Goal: Task Accomplishment & Management: Complete application form

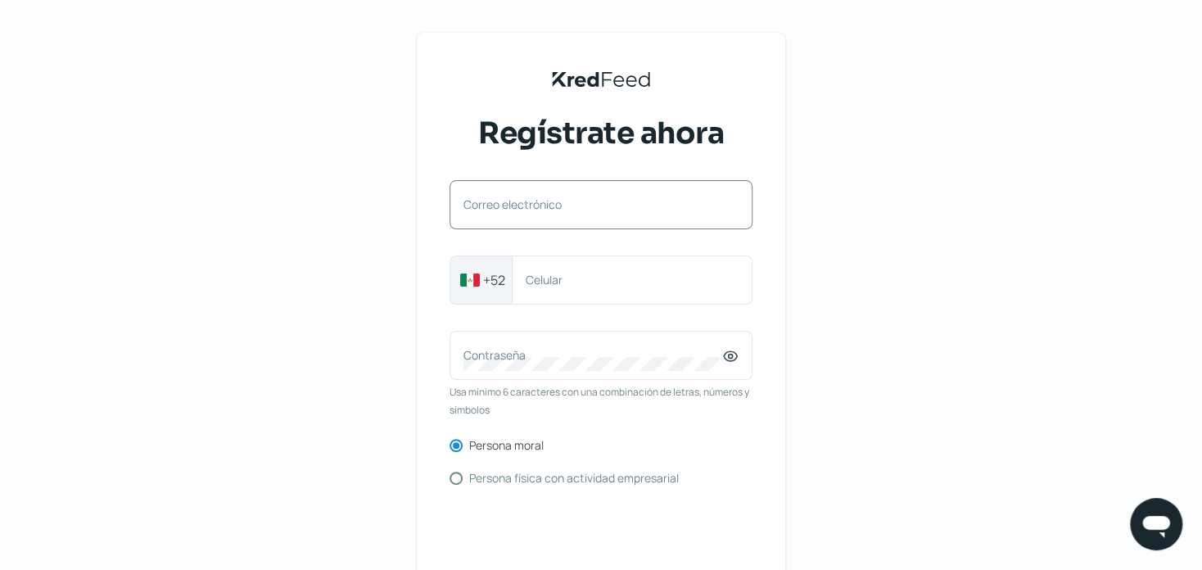
click at [543, 201] on label "Correo electrónico" at bounding box center [592, 205] width 259 height 16
click at [543, 206] on input "Correo electrónico" at bounding box center [600, 213] width 275 height 15
type input "[PERSON_NAME][EMAIL_ADDRESS][PERSON_NAME][DOMAIN_NAME]"
click at [563, 280] on label "Celular" at bounding box center [624, 280] width 197 height 16
click at [563, 280] on input "Celular" at bounding box center [632, 280] width 213 height 15
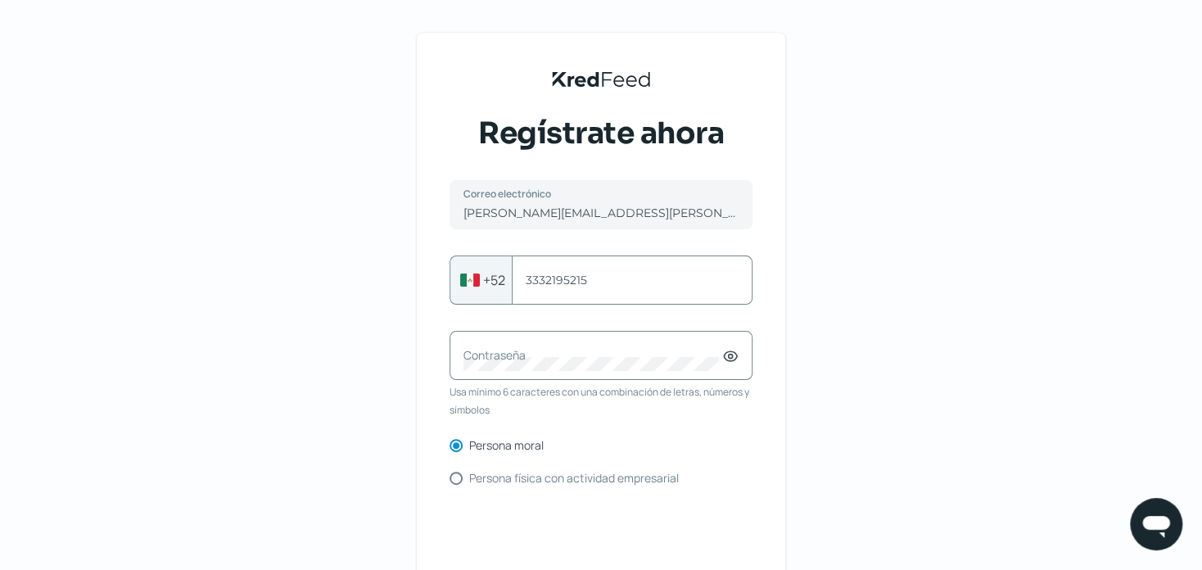
type input "3332195215"
click at [731, 357] on icon at bounding box center [731, 357] width 4 height 4
click at [558, 357] on label "Contraseña" at bounding box center [592, 355] width 259 height 16
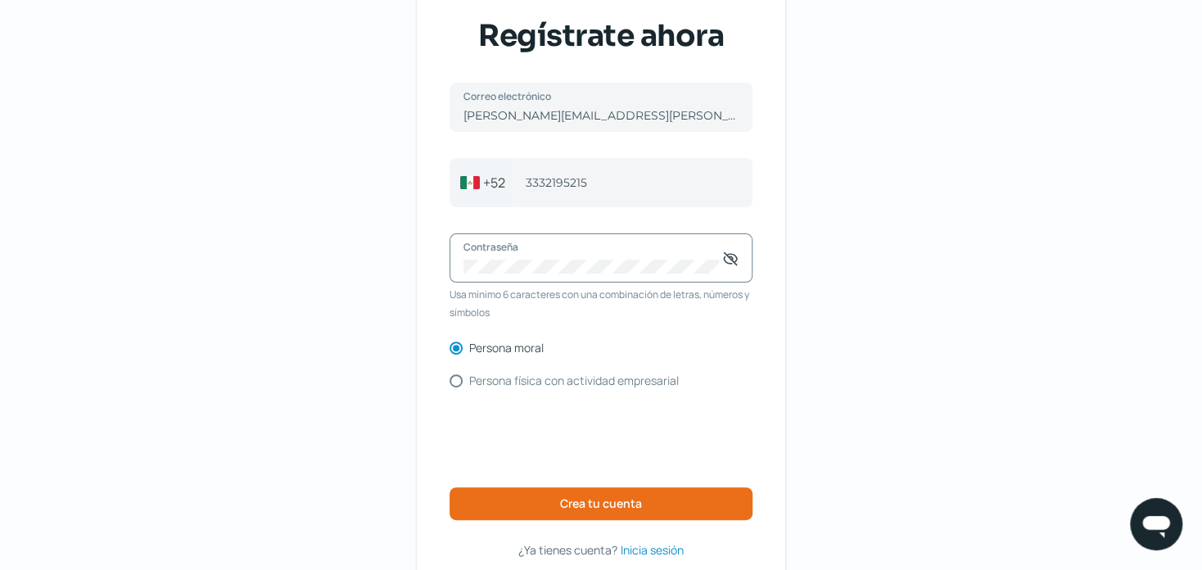
scroll to position [97, 0]
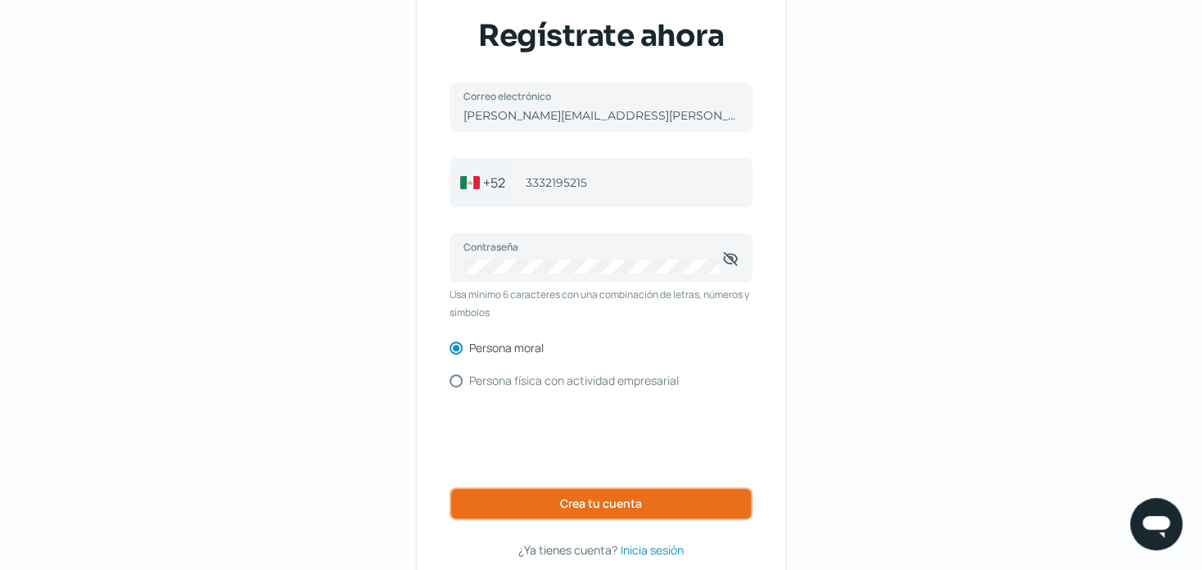
click at [569, 505] on span "Crea tu cuenta" at bounding box center [601, 503] width 82 height 11
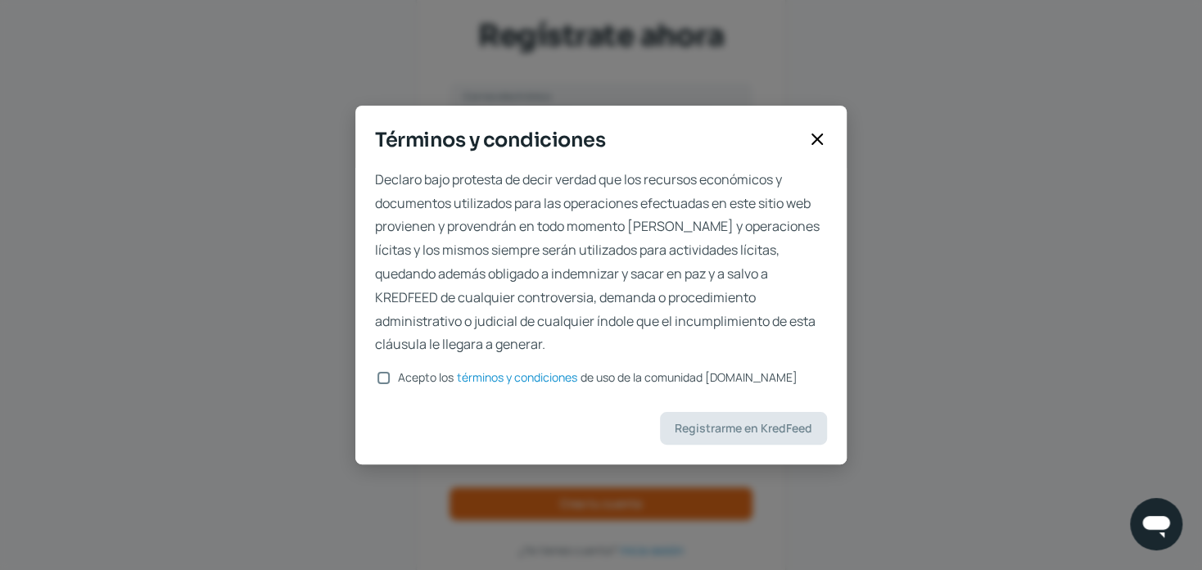
click at [388, 378] on input "Acepto los términos y condiciones de uso de la comunidad [DOMAIN_NAME]" at bounding box center [384, 378] width 12 height 12
checkbox input "true"
click at [774, 424] on span "Registrarme en KredFeed" at bounding box center [744, 428] width 138 height 11
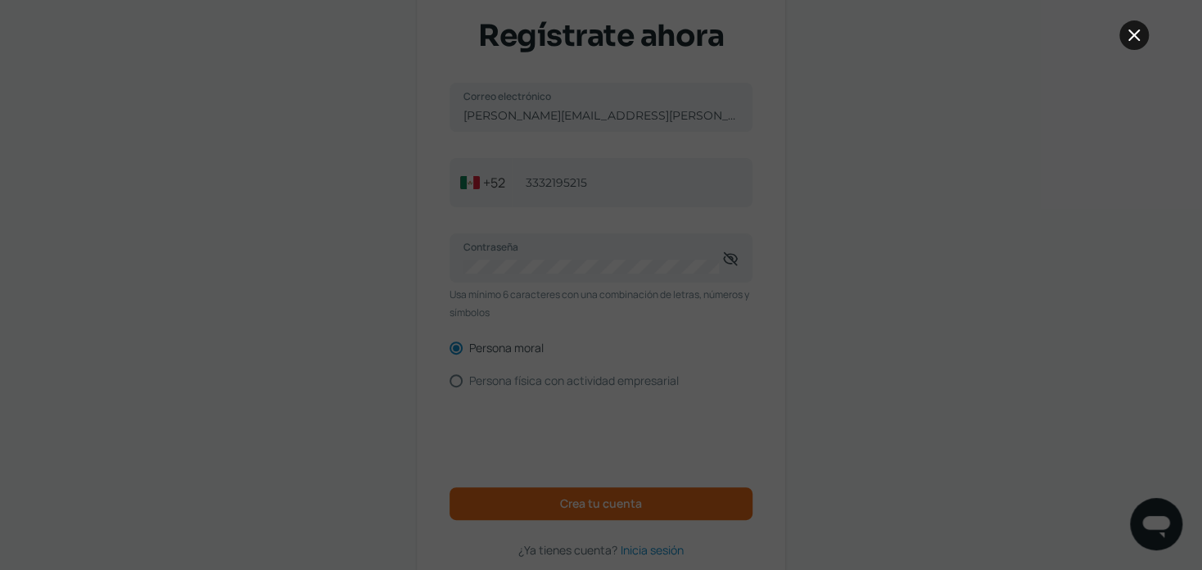
click at [1128, 29] on icon at bounding box center [1134, 35] width 20 height 20
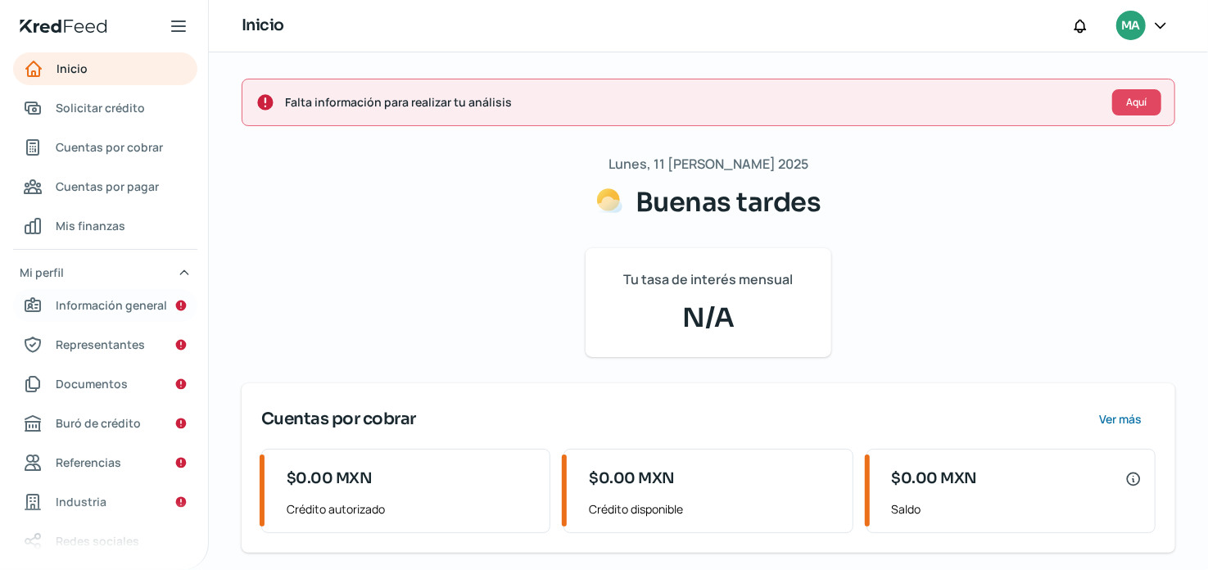
click at [130, 304] on span "Información general" at bounding box center [111, 305] width 111 height 20
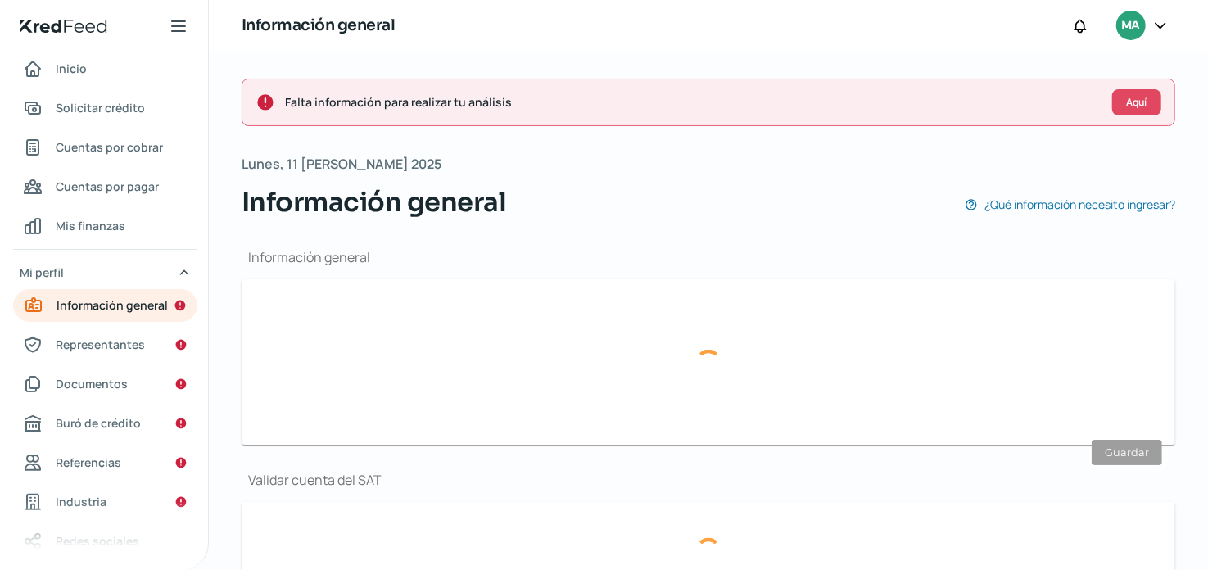
type input "[PERSON_NAME][EMAIL_ADDRESS][PERSON_NAME][DOMAIN_NAME]"
type input "33 - 3219 - 5215"
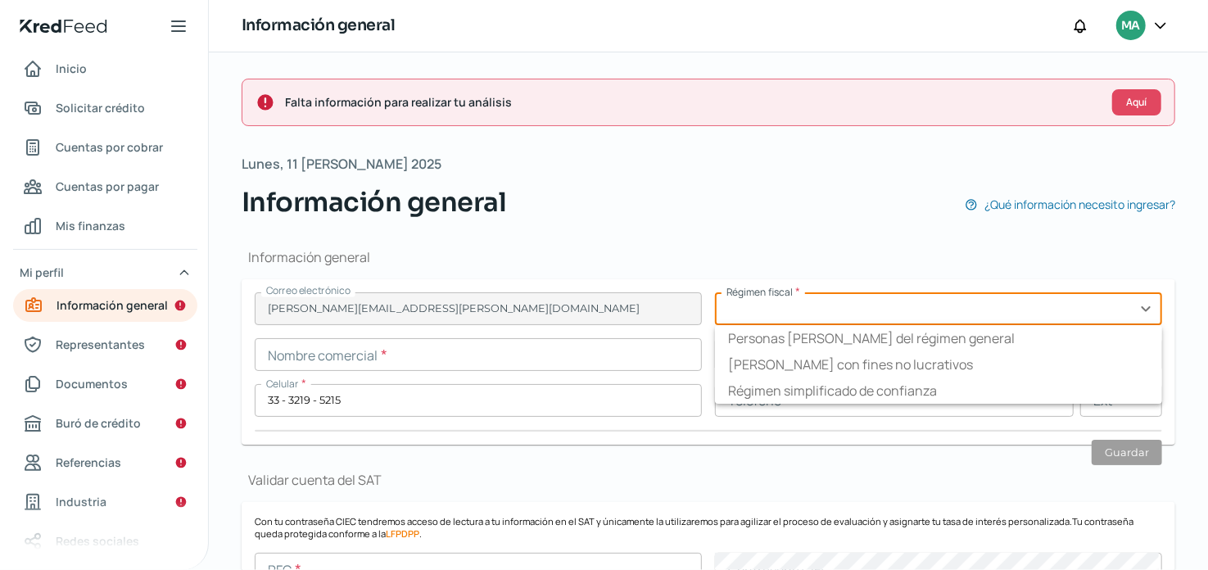
click at [914, 314] on input "text" at bounding box center [938, 308] width 447 height 33
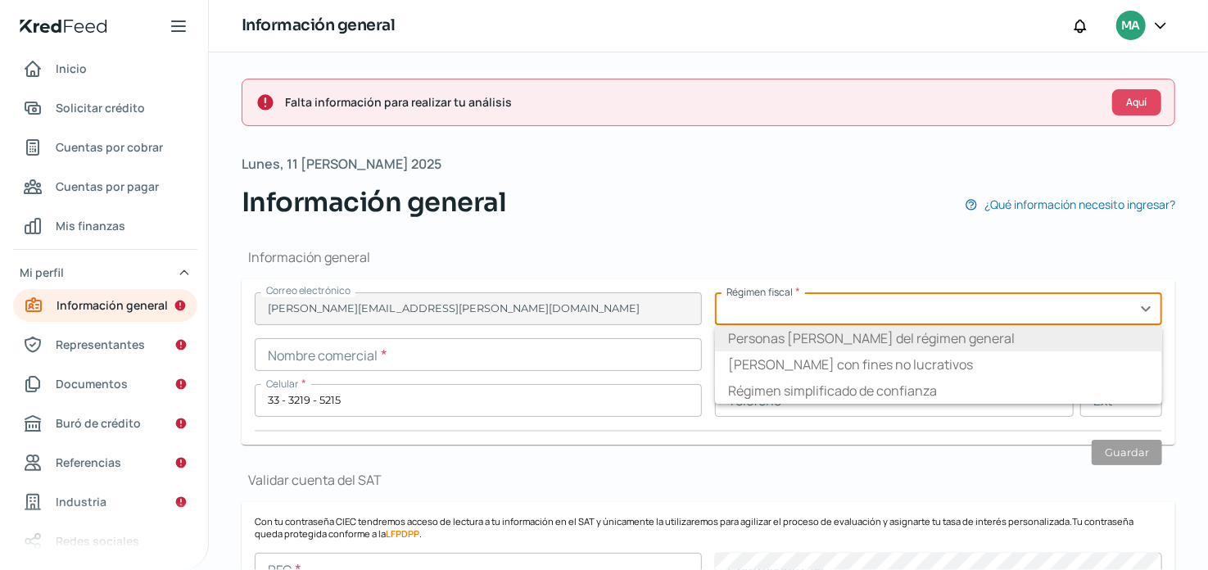
click at [929, 341] on li "Personas [PERSON_NAME] del régimen general" at bounding box center [938, 338] width 447 height 26
type input "Personas [PERSON_NAME] del régimen general"
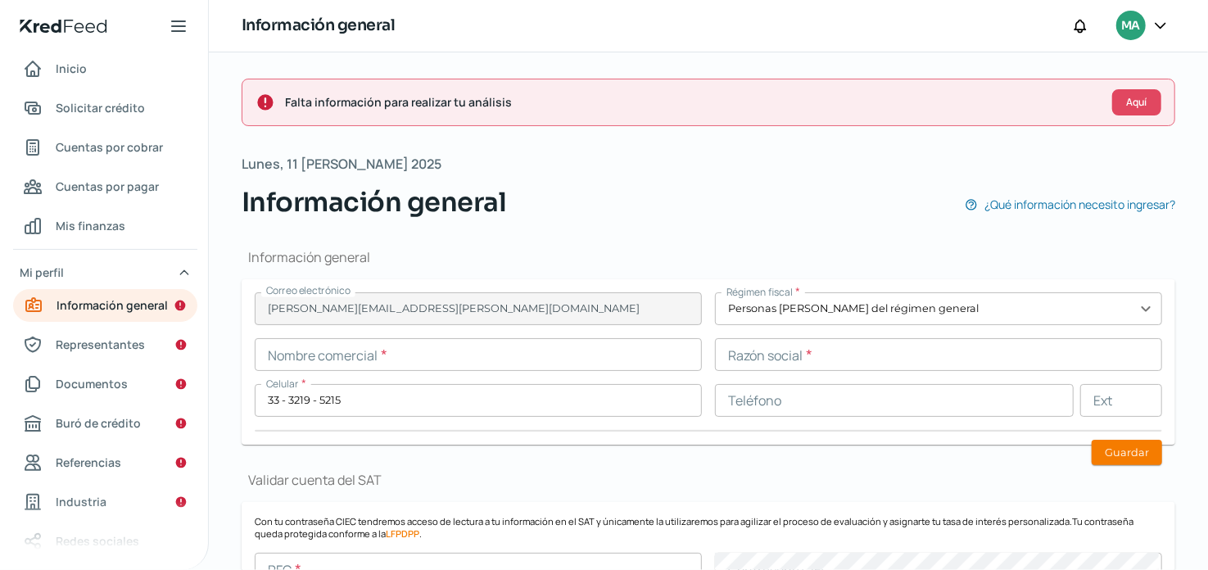
click at [441, 362] on input "text" at bounding box center [478, 354] width 447 height 33
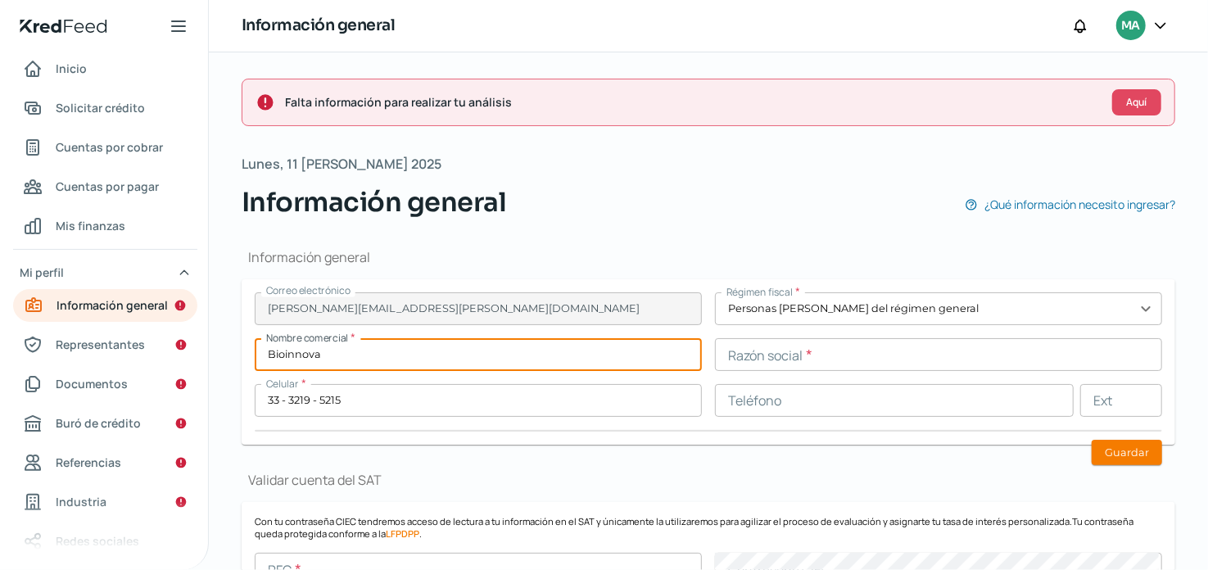
type input "Bioinnova"
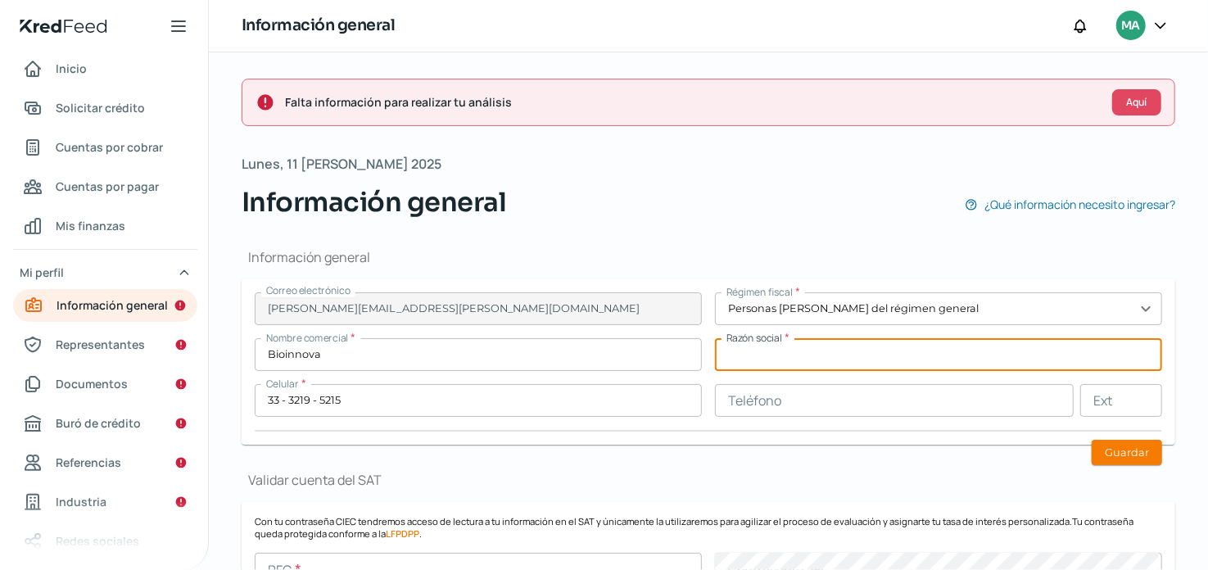
click at [813, 355] on input "text" at bounding box center [938, 354] width 447 height 33
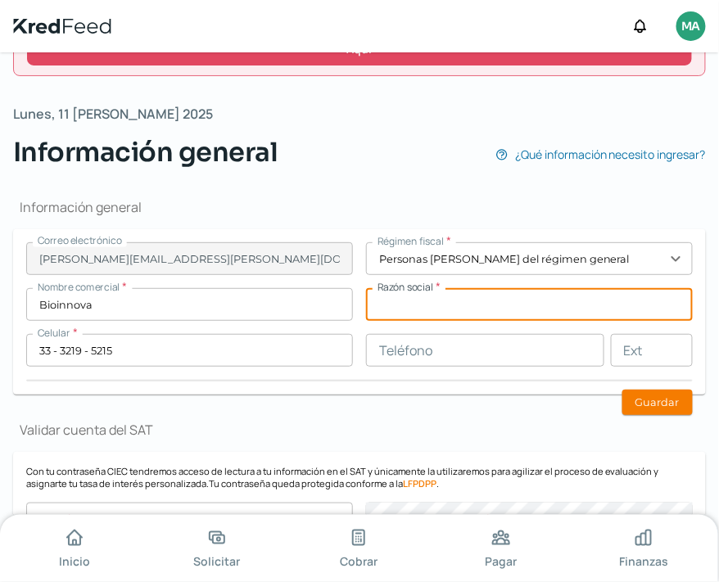
scroll to position [97, 0]
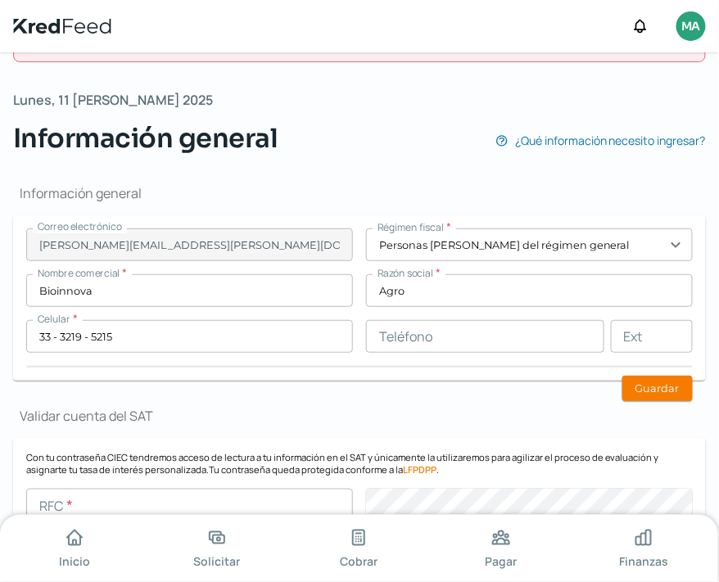
click at [439, 293] on input "Agro" at bounding box center [529, 290] width 327 height 33
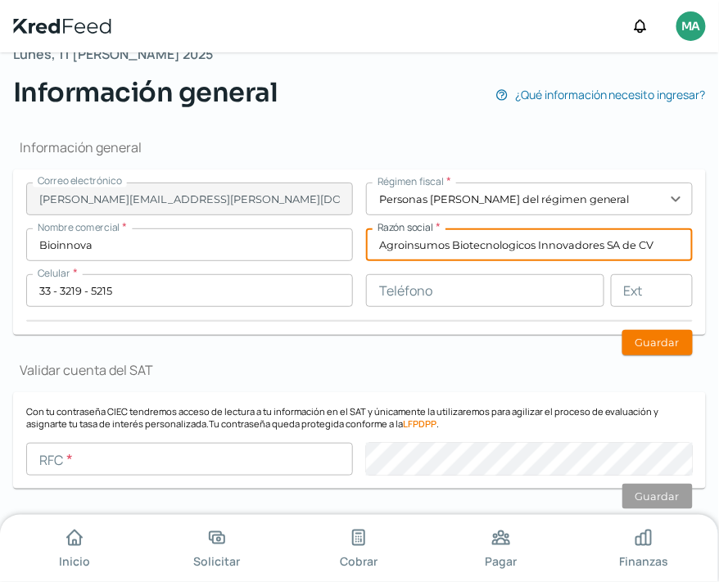
scroll to position [143, 0]
type input "Agroinsumos Biotecnologicos Innovadores SA de CV"
click at [633, 336] on button "Guardar" at bounding box center [657, 342] width 70 height 25
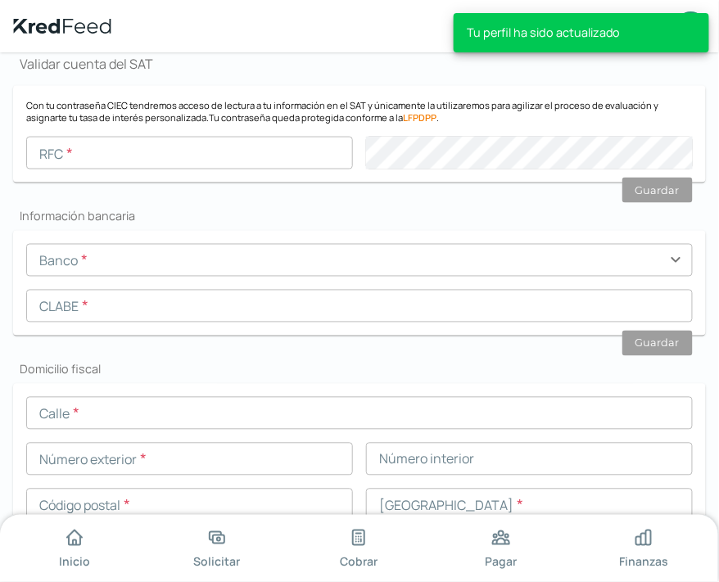
scroll to position [450, 0]
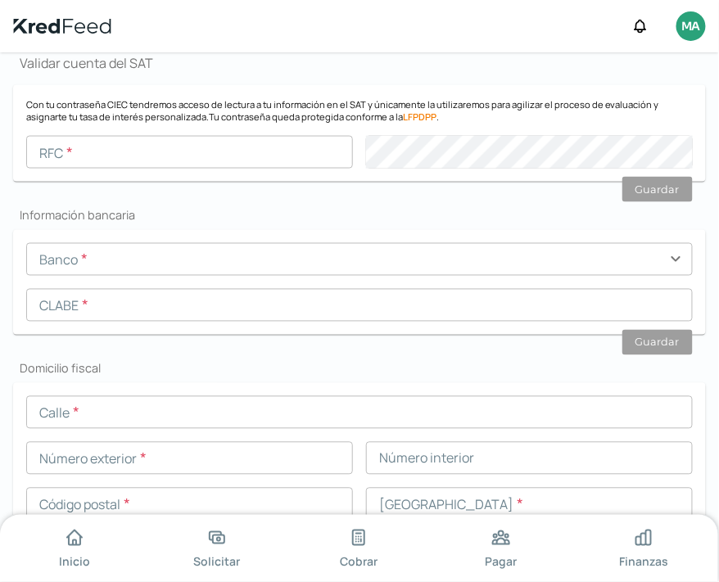
click at [187, 317] on input "text" at bounding box center [359, 305] width 667 height 33
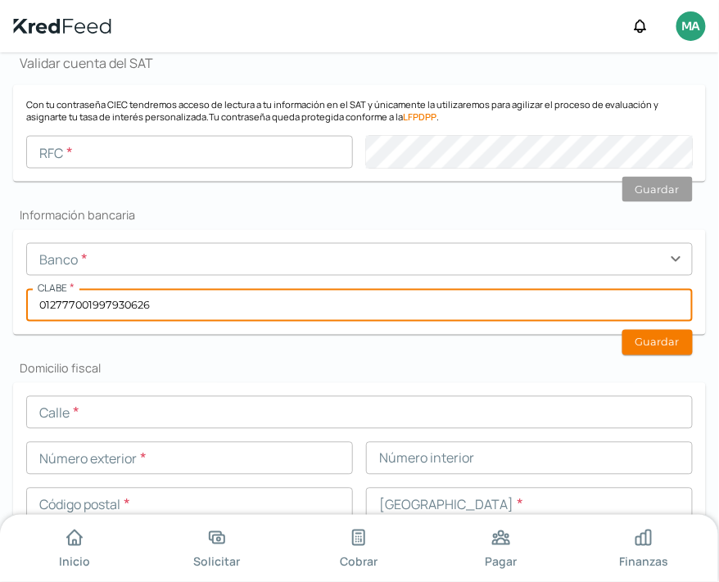
type input "012777001997930626"
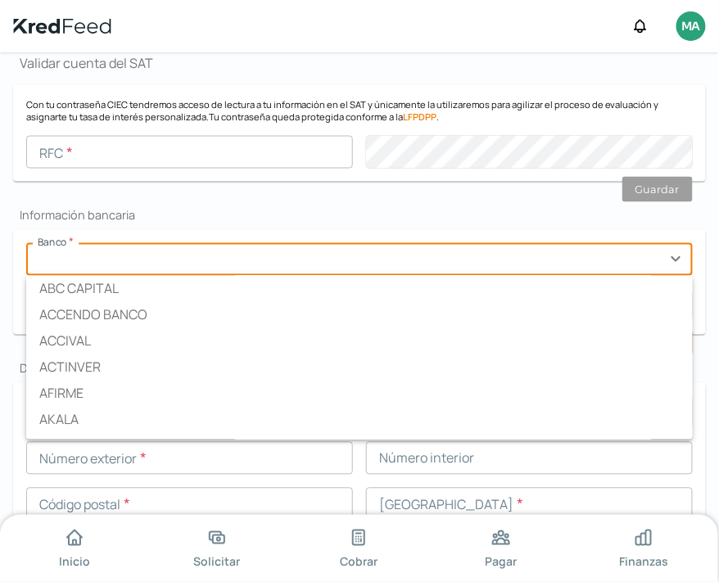
click at [180, 259] on input "text" at bounding box center [359, 259] width 667 height 33
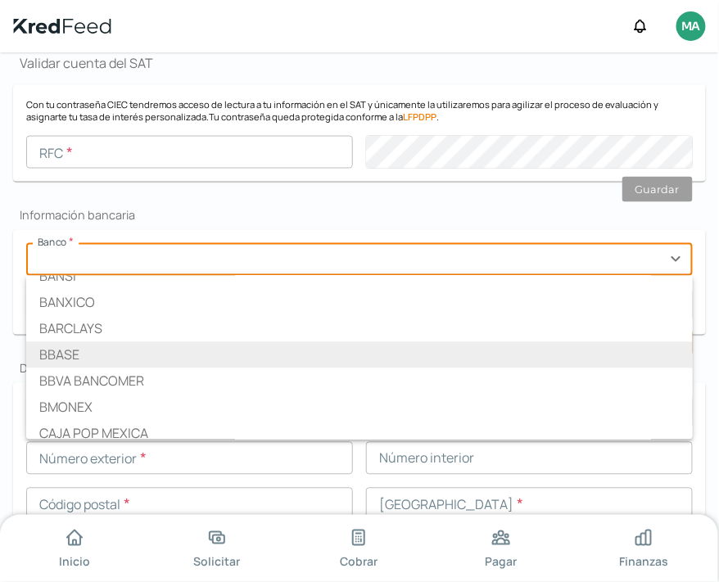
scroll to position [694, 0]
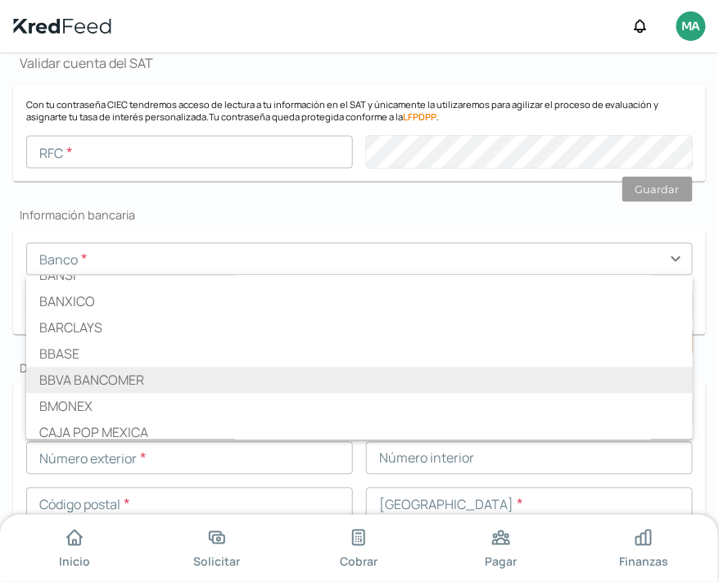
click at [124, 381] on li "BBVA BANCOMER" at bounding box center [359, 381] width 667 height 26
type input "BBVA BANCOMER"
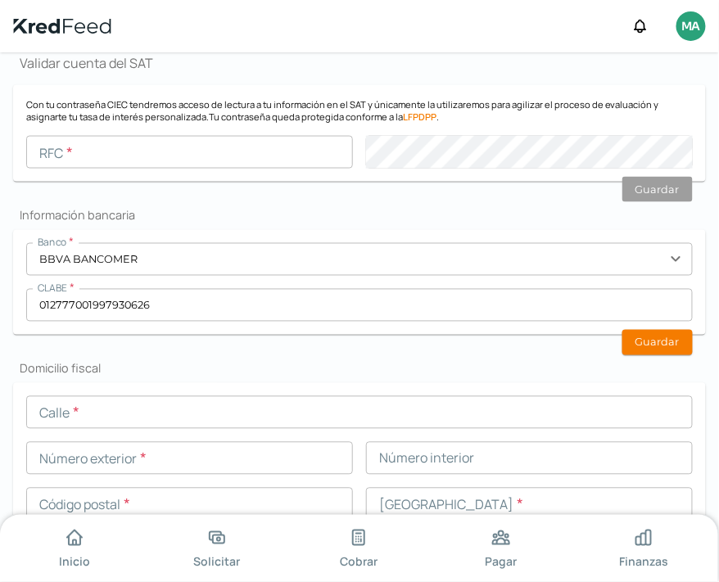
click at [171, 407] on input "text" at bounding box center [359, 412] width 667 height 33
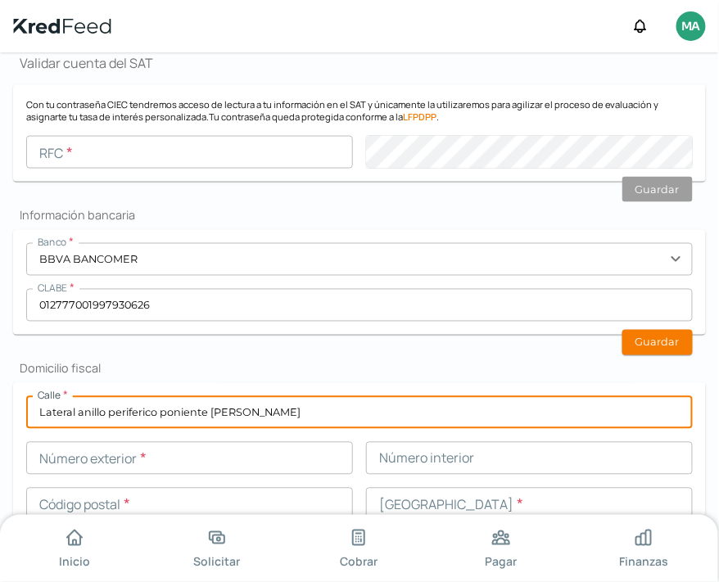
type input "Lateral anillo periferico poniente [PERSON_NAME]"
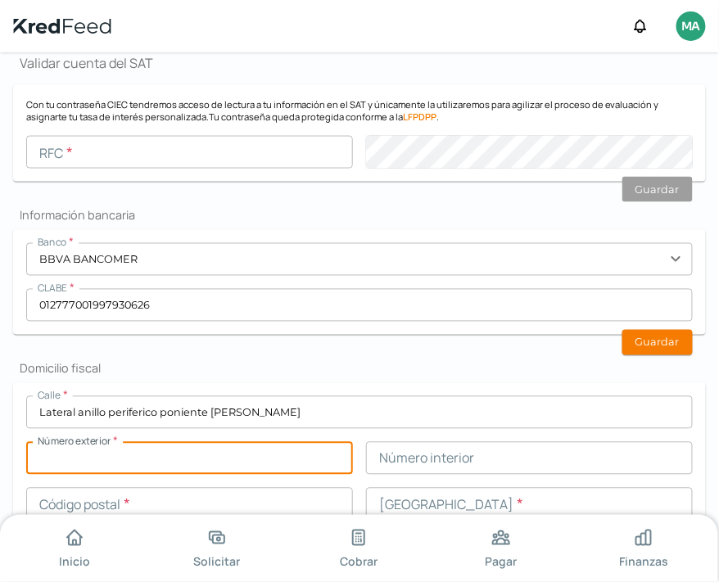
click at [173, 459] on input "text" at bounding box center [189, 458] width 327 height 33
type input "10003"
click at [422, 455] on input "text" at bounding box center [529, 458] width 327 height 33
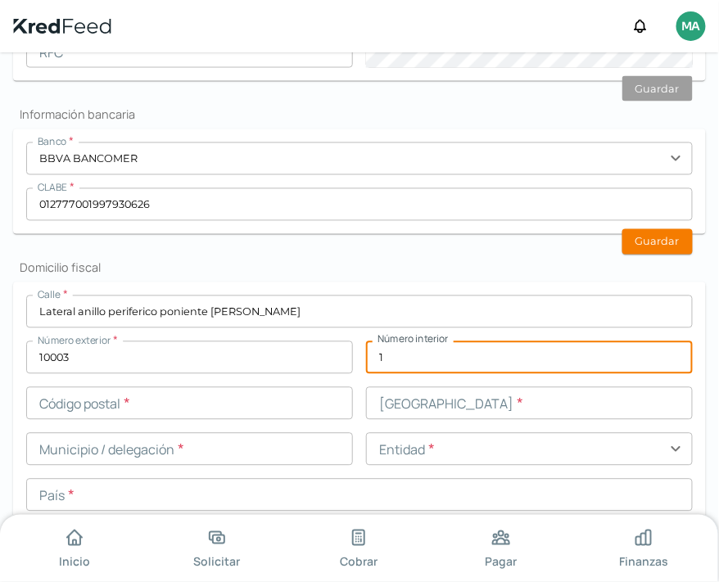
scroll to position [557, 0]
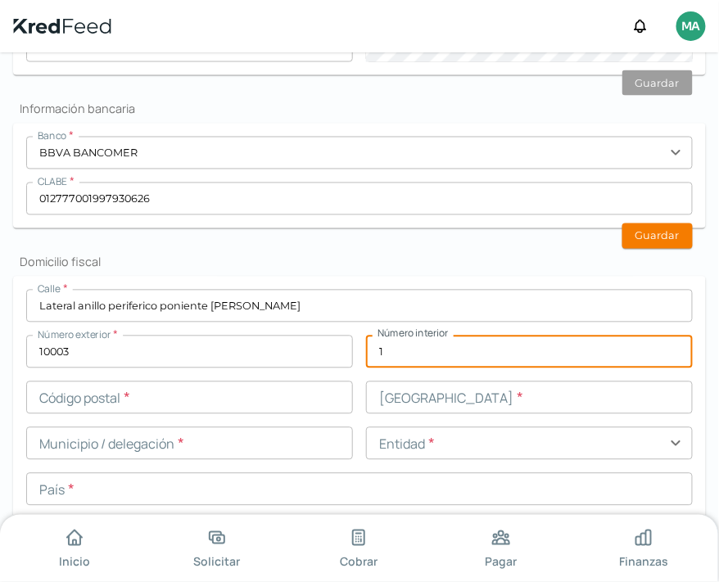
type input "1"
click at [133, 389] on input "text" at bounding box center [189, 398] width 327 height 33
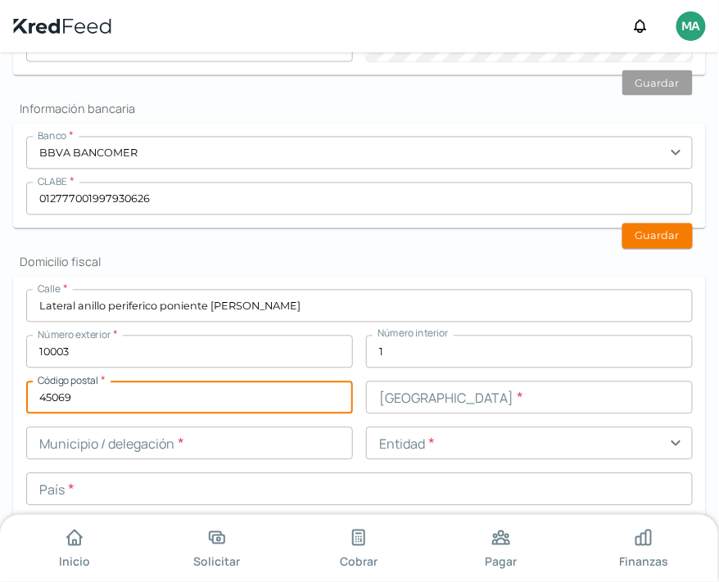
type input "45069"
click at [455, 411] on input "text" at bounding box center [529, 398] width 327 height 33
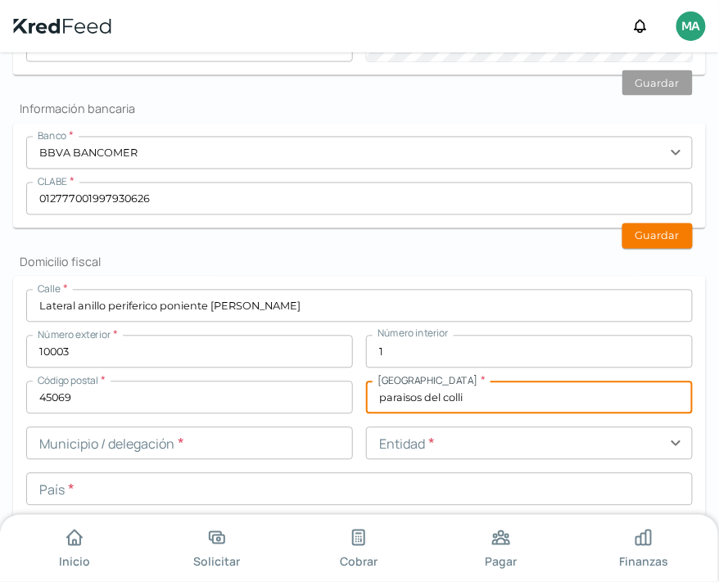
type input "paraisos del colli"
click at [251, 438] on input "text" at bounding box center [189, 443] width 327 height 33
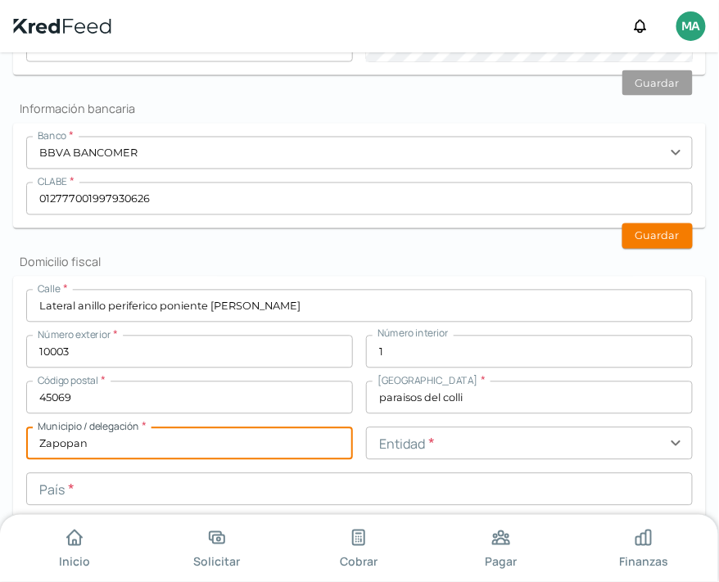
type input "Zapopan"
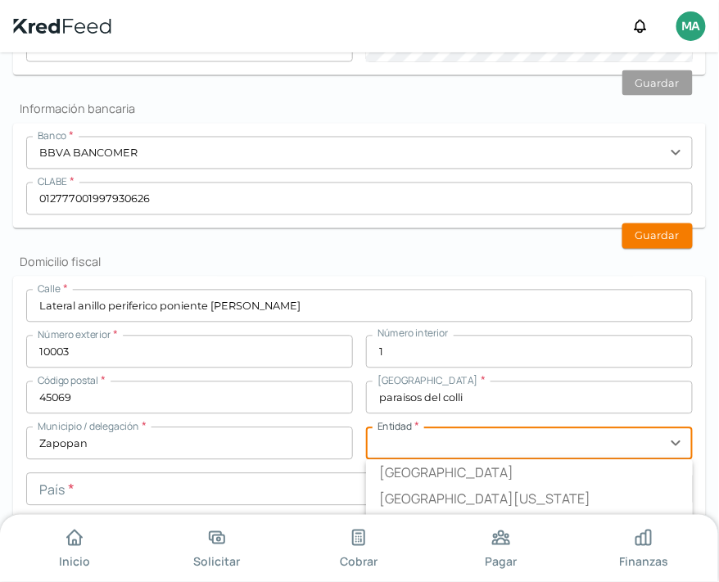
click at [417, 446] on input "text" at bounding box center [529, 443] width 327 height 33
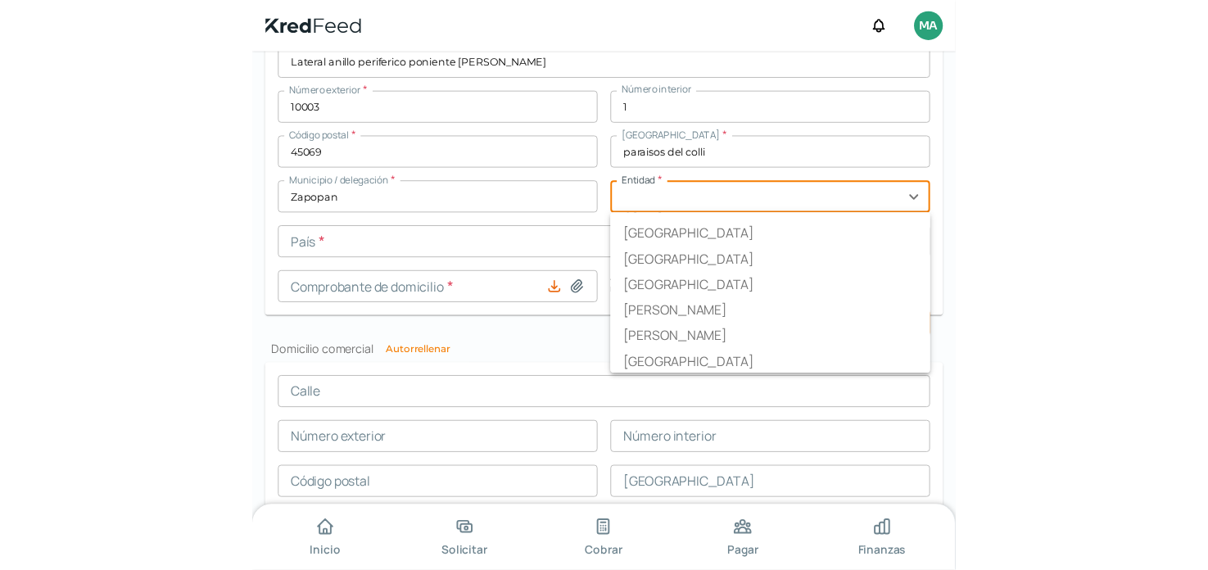
scroll to position [235, 0]
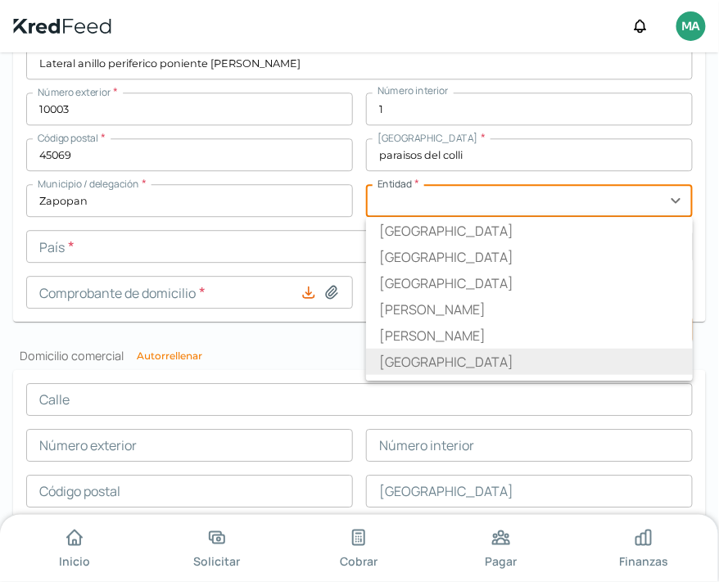
click at [412, 360] on li "[GEOGRAPHIC_DATA]" at bounding box center [529, 362] width 327 height 26
type input "[GEOGRAPHIC_DATA]"
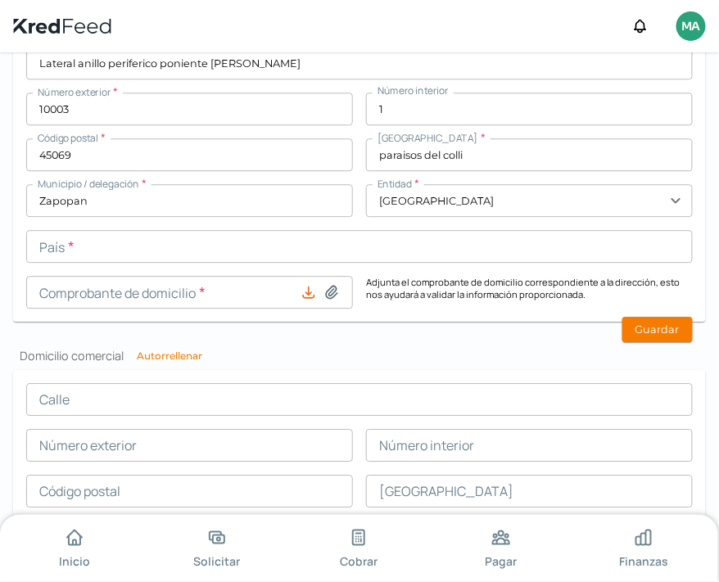
click at [201, 251] on input "text" at bounding box center [359, 246] width 667 height 33
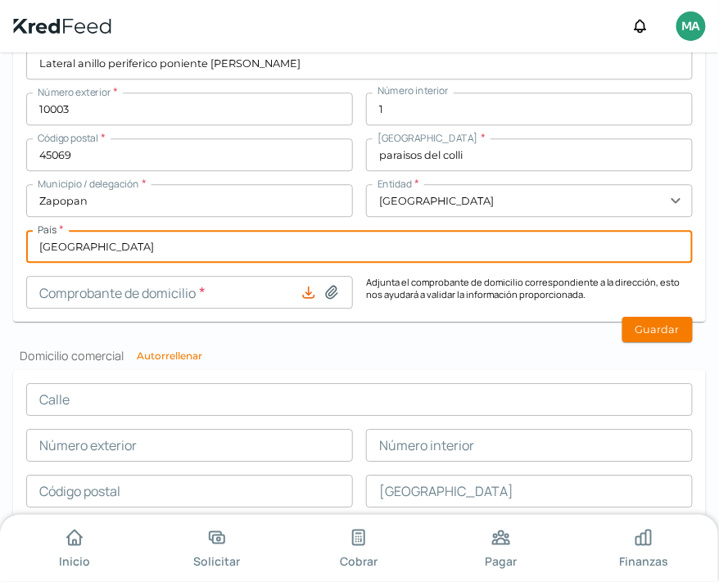
type input "[GEOGRAPHIC_DATA]"
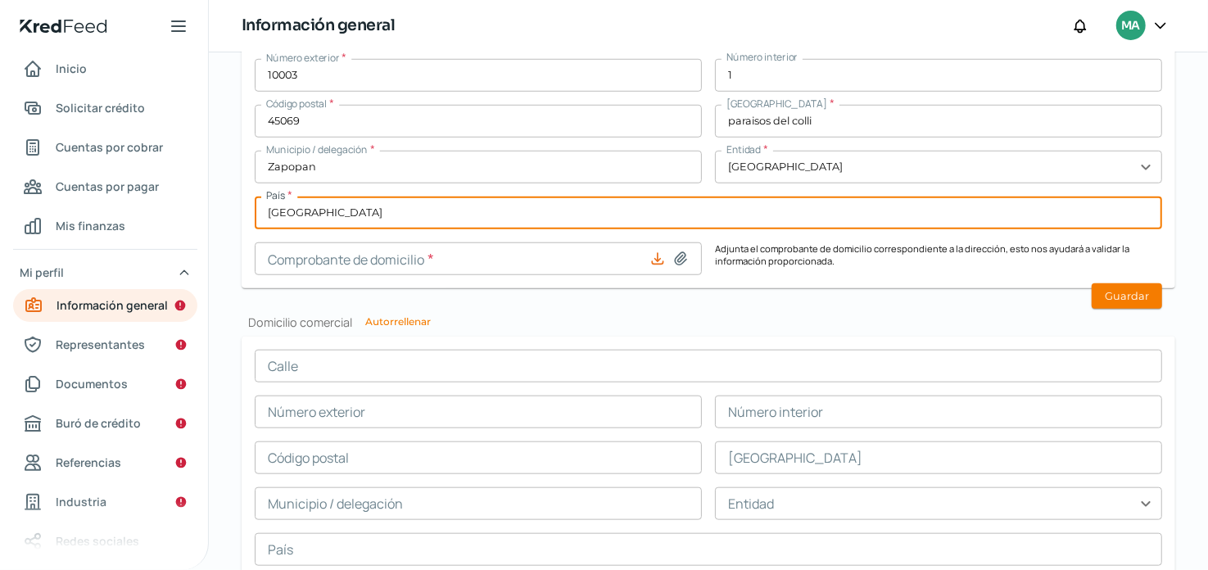
scroll to position [807, 0]
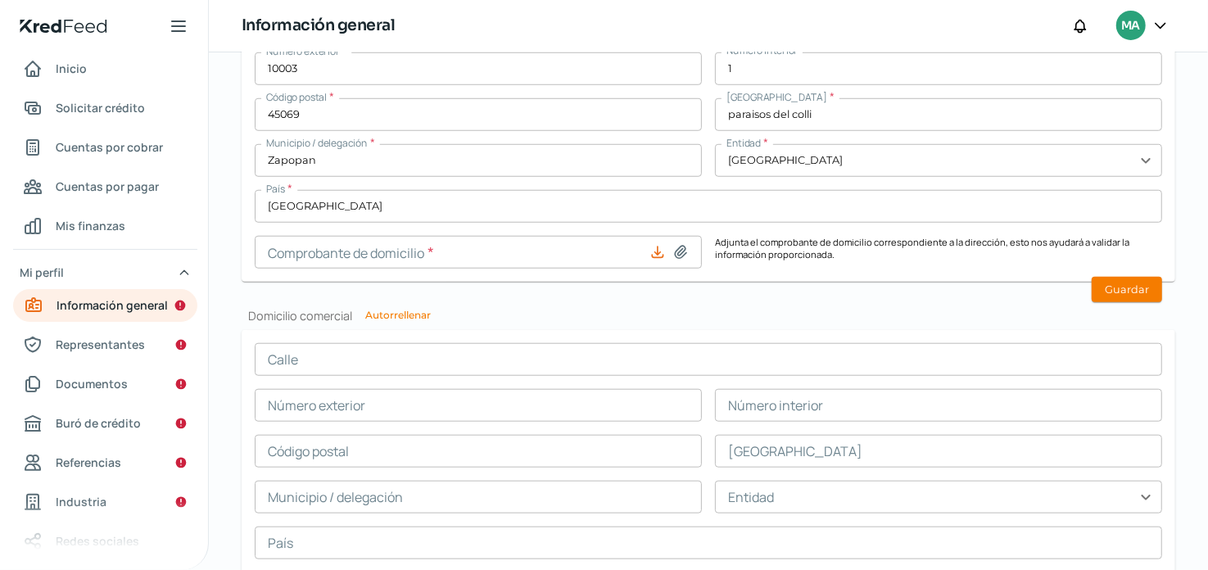
click at [675, 256] on icon at bounding box center [680, 252] width 11 height 12
type input "C:\fakepath\COMPROBANTE DE DOMICILIO.pdf"
type input "COMPROBANTE DE DOMICILIO.pdf"
click at [1138, 283] on button "Guardar" at bounding box center [1127, 289] width 70 height 25
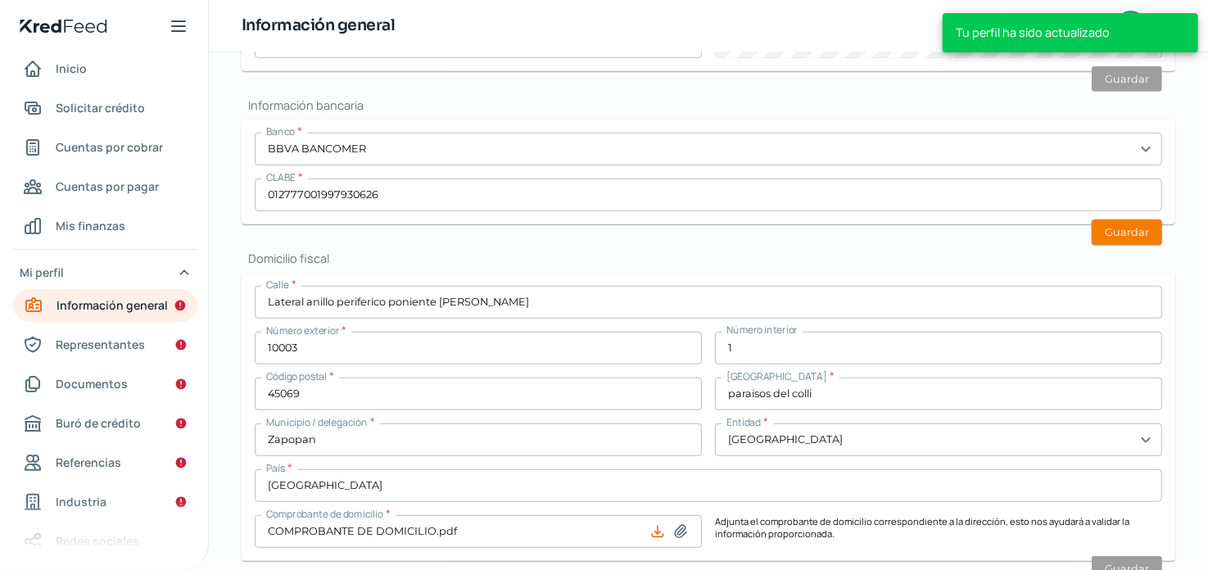
scroll to position [527, 0]
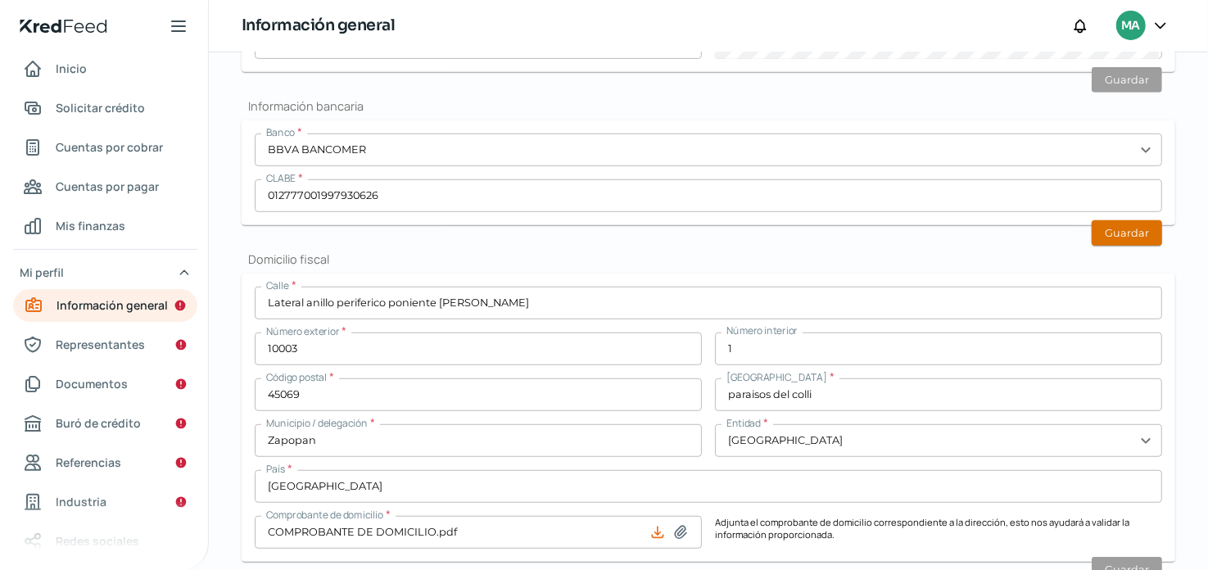
click at [1118, 235] on button "Guardar" at bounding box center [1127, 232] width 70 height 25
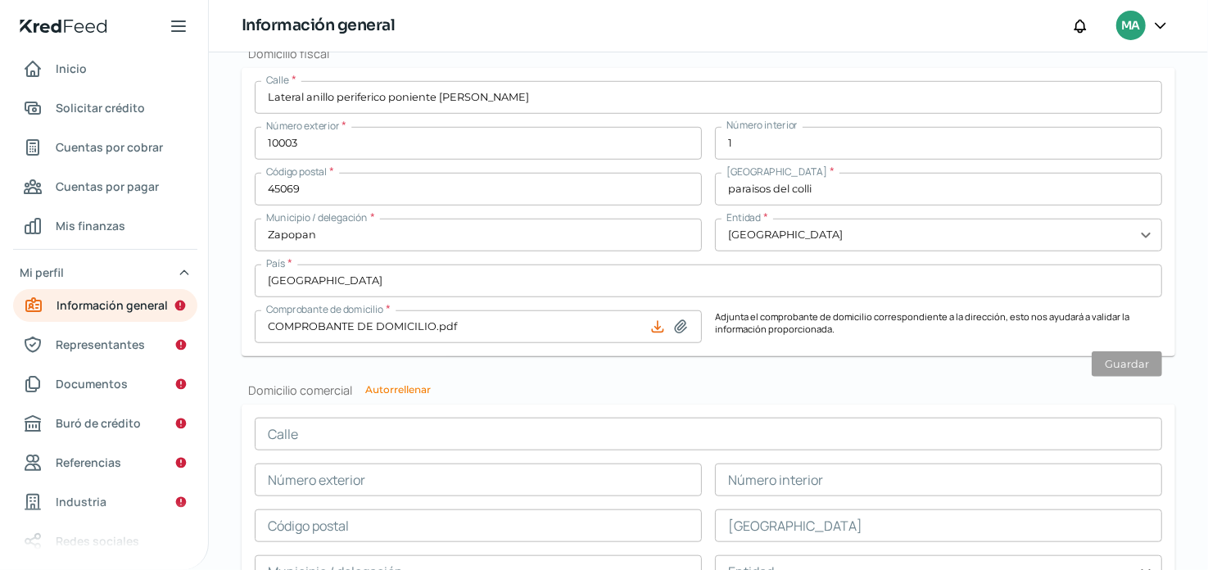
scroll to position [735, 0]
click at [460, 84] on input "Lateral anillo periferico poniente [PERSON_NAME]" at bounding box center [708, 95] width 907 height 33
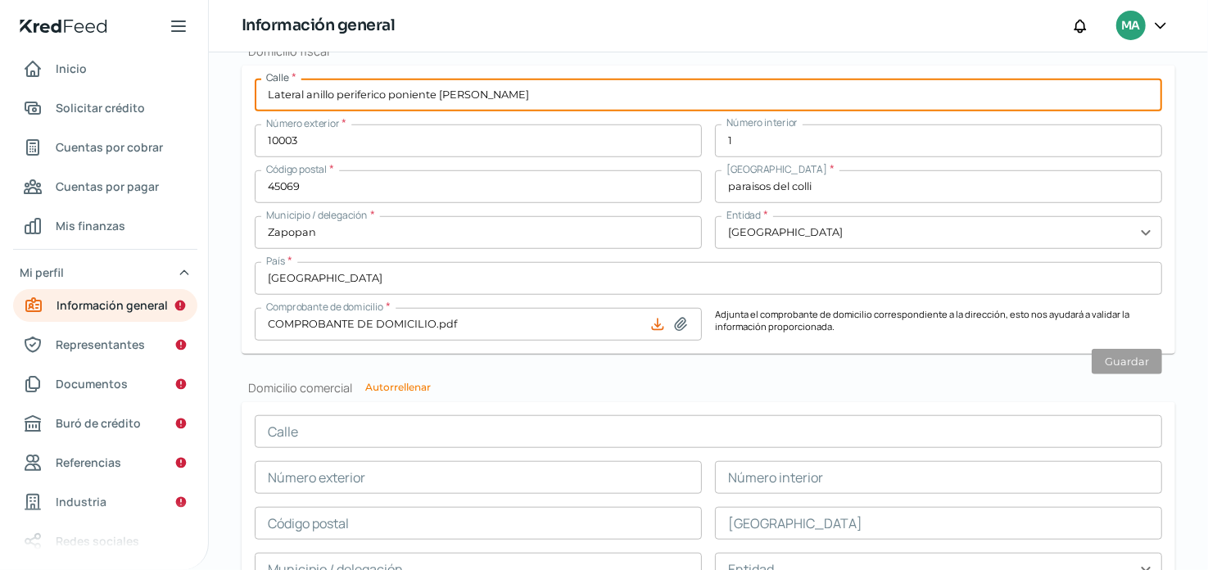
click at [460, 84] on input "Lateral anillo periferico poniente [PERSON_NAME]" at bounding box center [708, 95] width 907 height 33
click at [416, 384] on button "Autorrellenar" at bounding box center [398, 387] width 66 height 10
type input "Lateral anillo periferico poniente [PERSON_NAME]"
type input "10003"
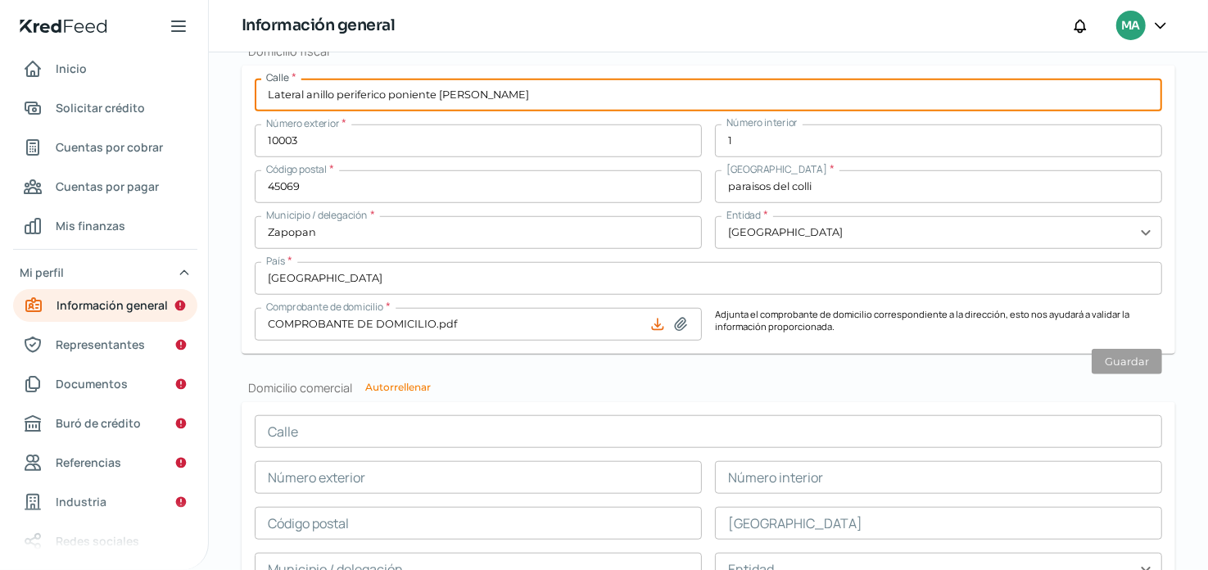
type input "1"
type input "45069"
type input "paraisos del colli"
type input "Zapopan"
type input "[GEOGRAPHIC_DATA]"
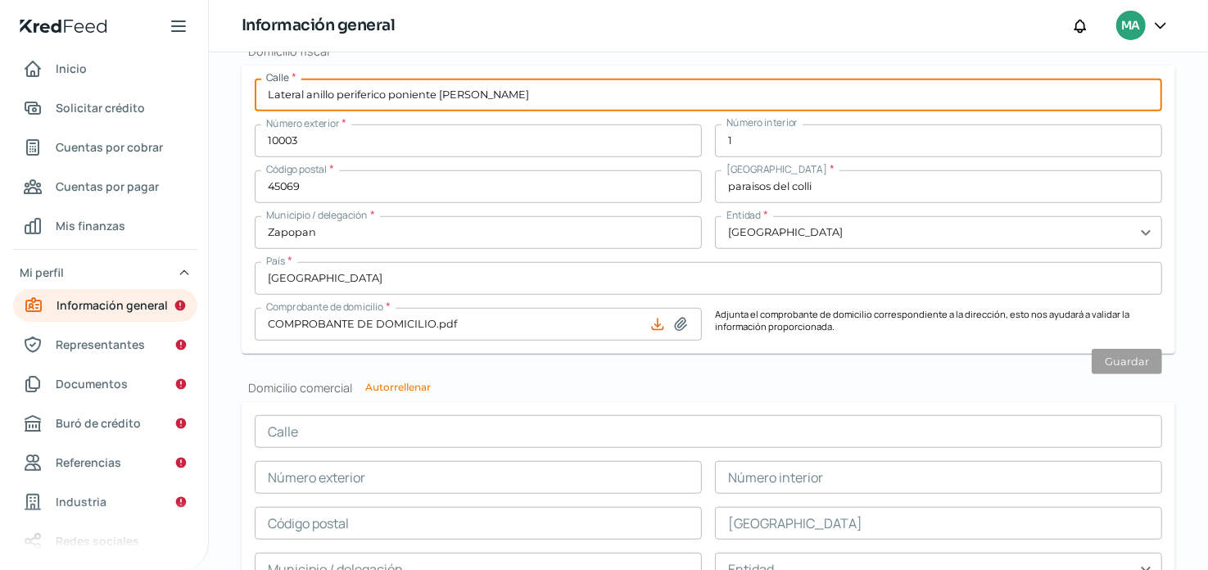
type input "[GEOGRAPHIC_DATA]"
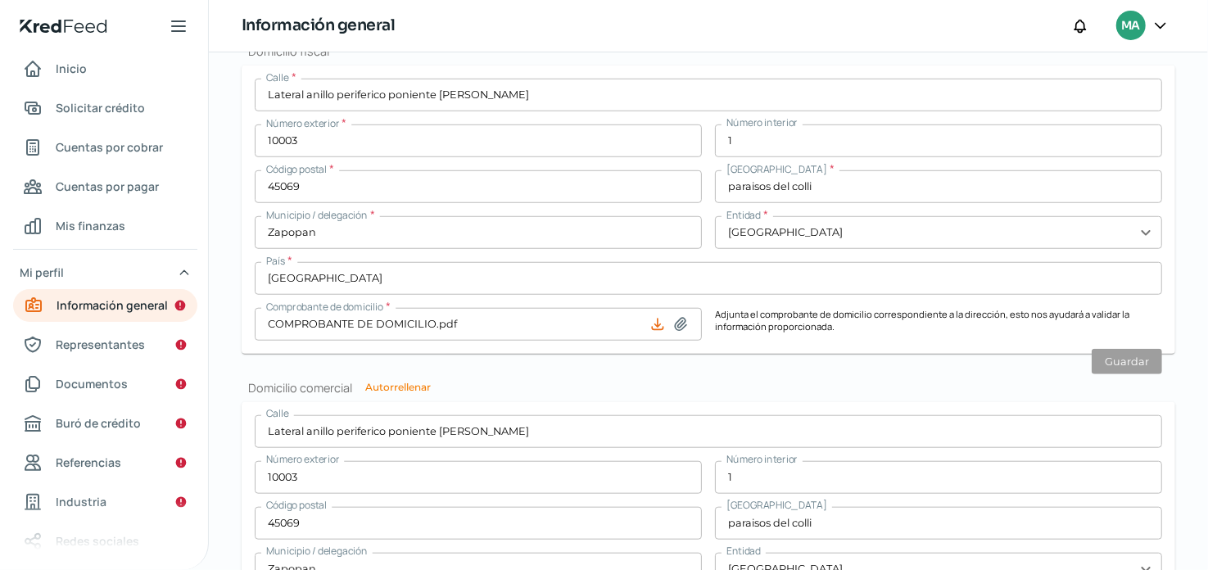
scroll to position [1027, 0]
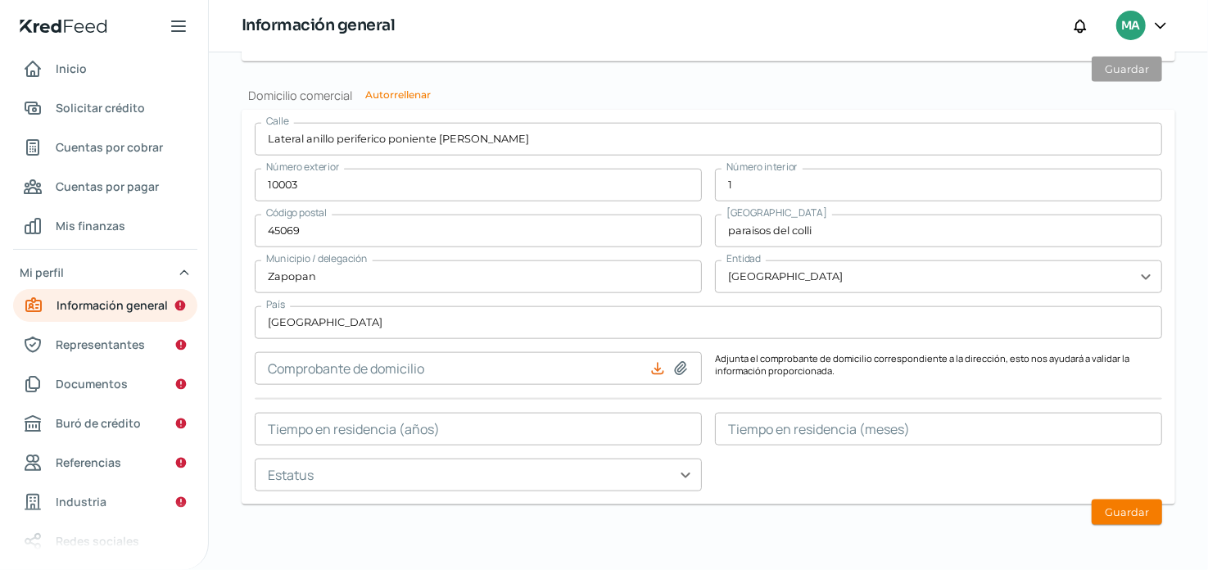
click at [341, 372] on input at bounding box center [478, 368] width 447 height 33
type input "C:\fakepath\COMPROBANTE DE DOMICILIO.pdf"
type input "COMPROBANTE DE DOMICILIO.pdf"
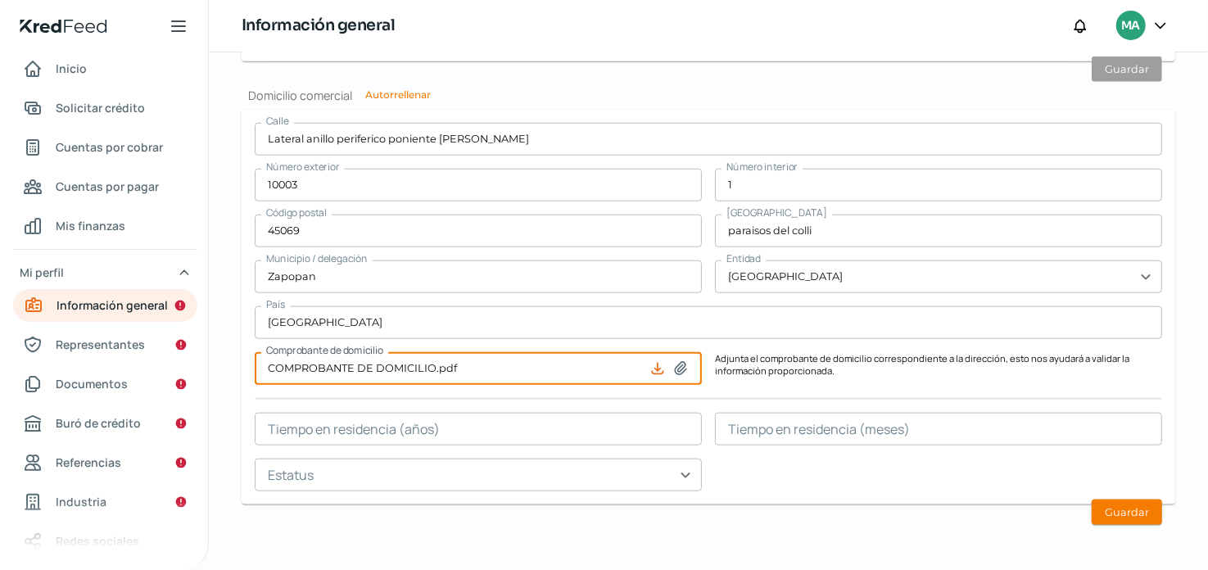
click at [631, 427] on input "text" at bounding box center [478, 429] width 447 height 33
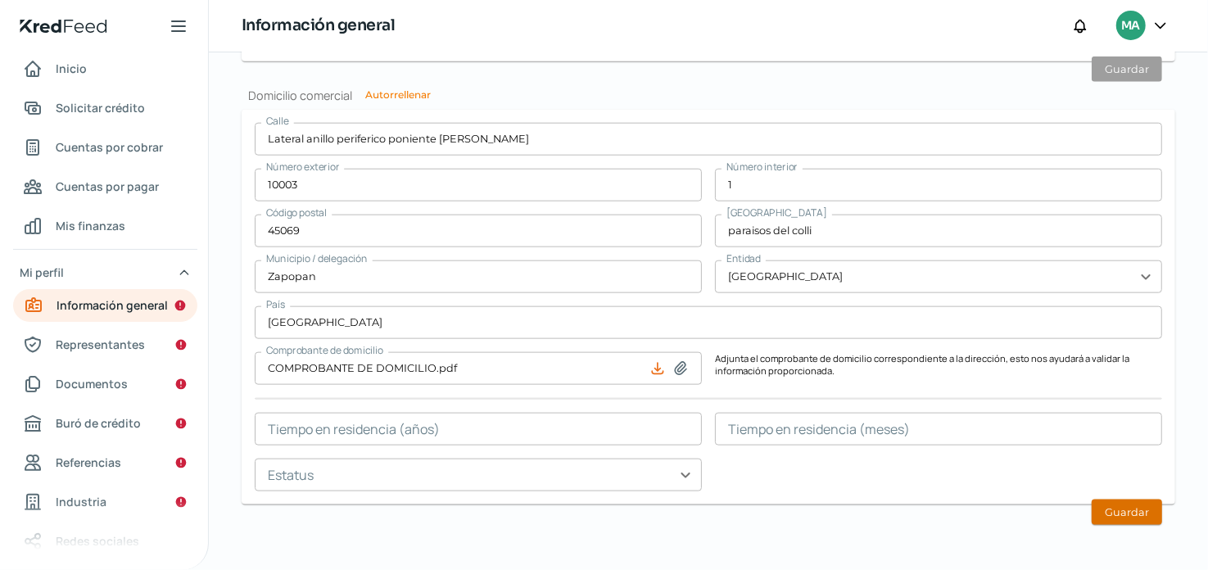
click at [1100, 504] on button "Guardar" at bounding box center [1127, 512] width 70 height 25
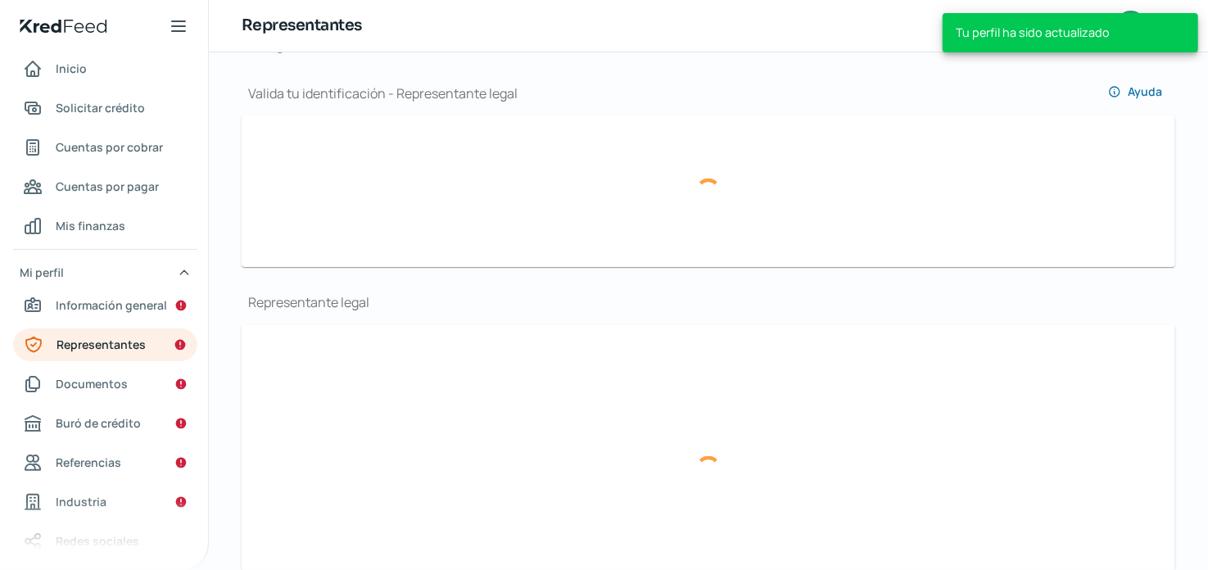
scroll to position [169, 0]
